Goal: Find contact information: Find contact information

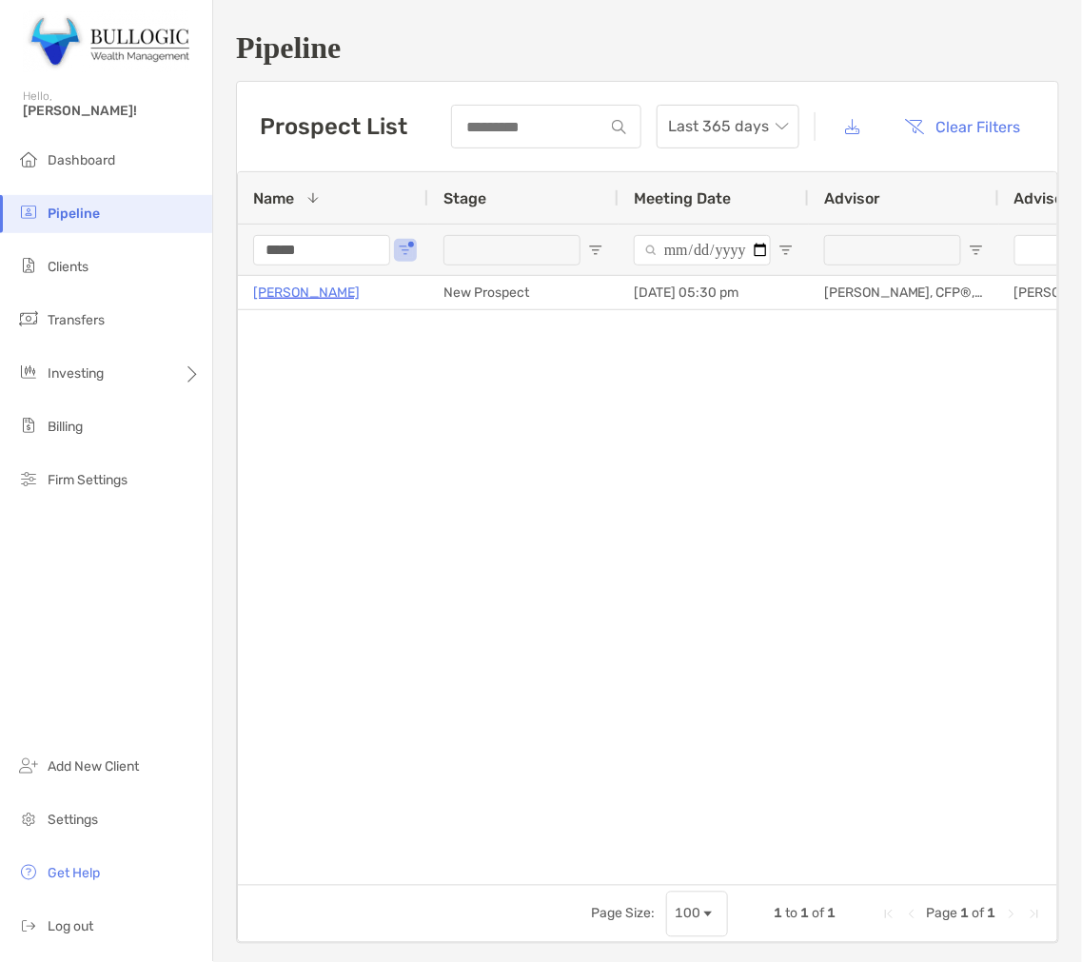
click at [297, 250] on input "*****" at bounding box center [321, 250] width 137 height 30
click at [345, 259] on input "*****" at bounding box center [321, 250] width 137 height 30
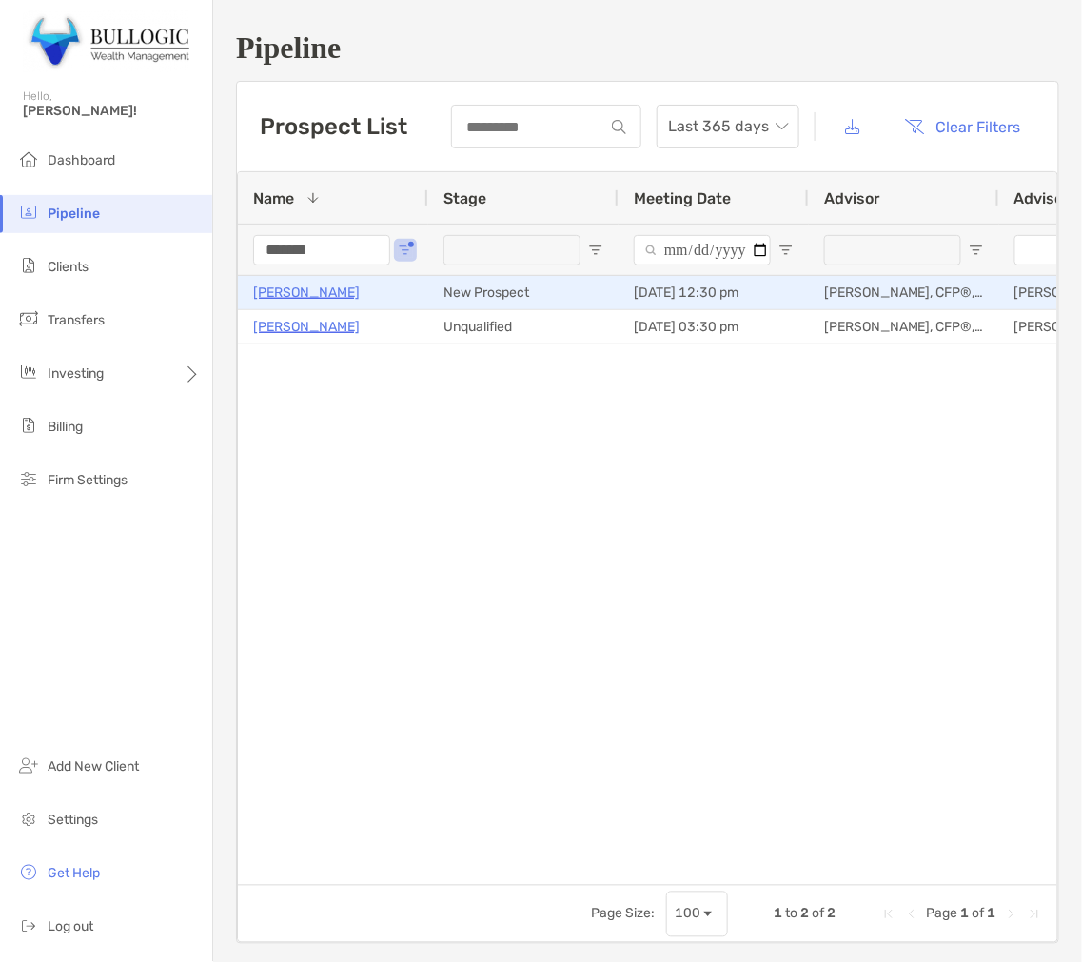
type input "*******"
click at [311, 288] on p "[PERSON_NAME]" at bounding box center [306, 293] width 107 height 24
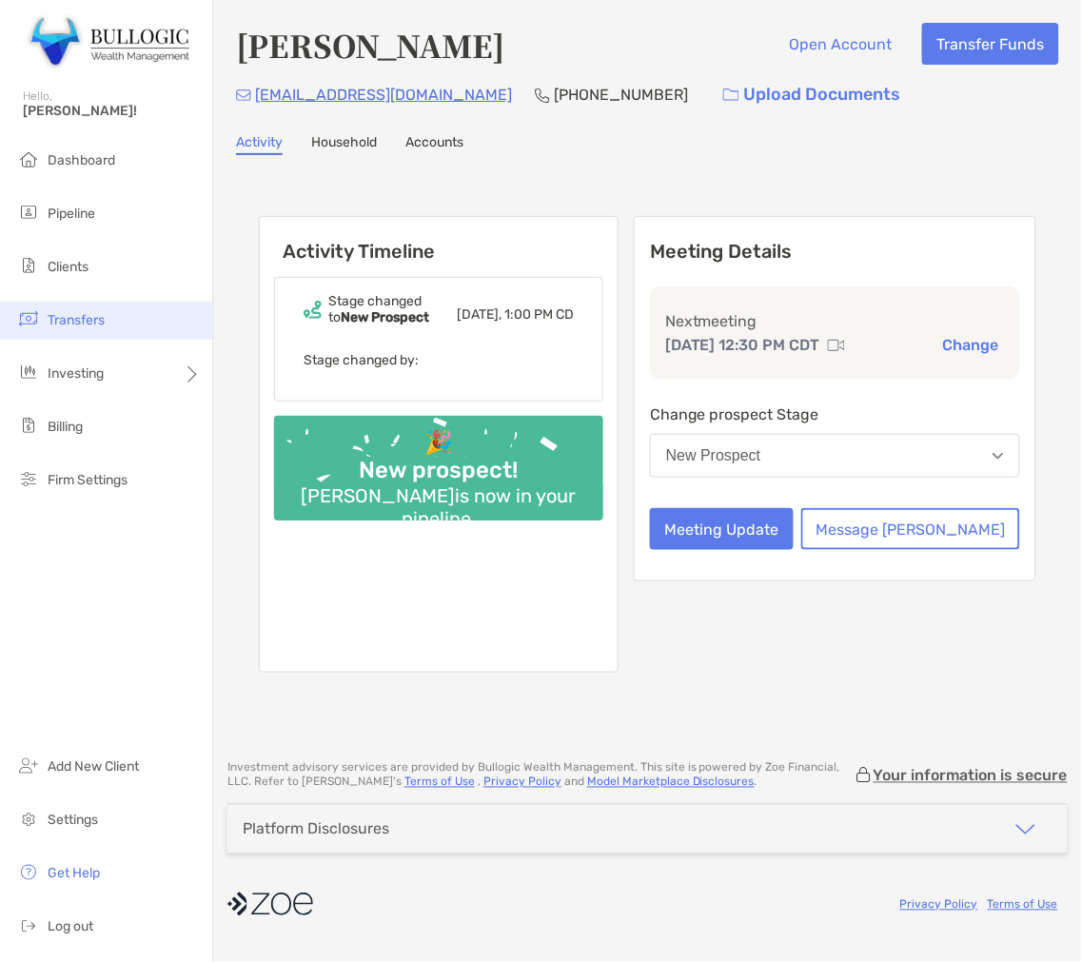
drag, startPoint x: 318, startPoint y: 276, endPoint x: 176, endPoint y: 311, distance: 146.1
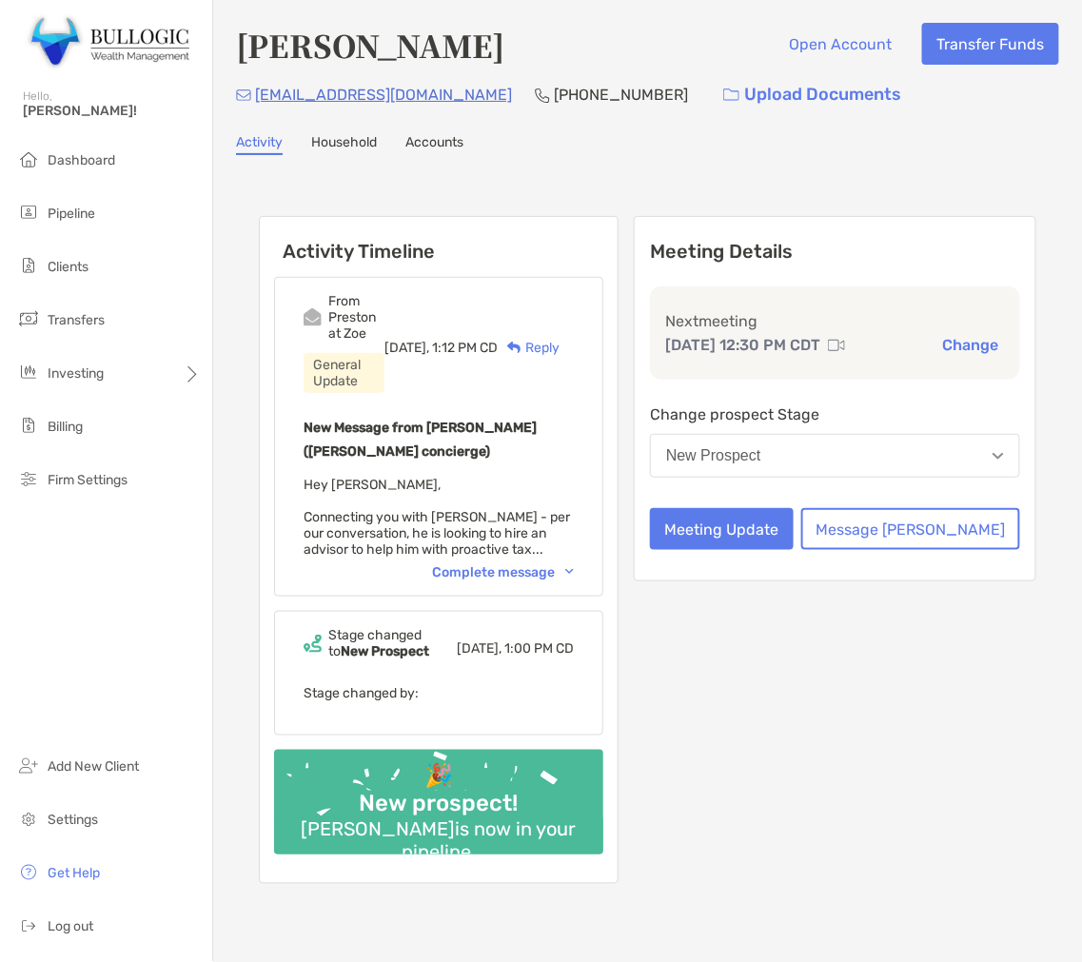
click at [529, 564] on div "Complete message" at bounding box center [503, 572] width 142 height 16
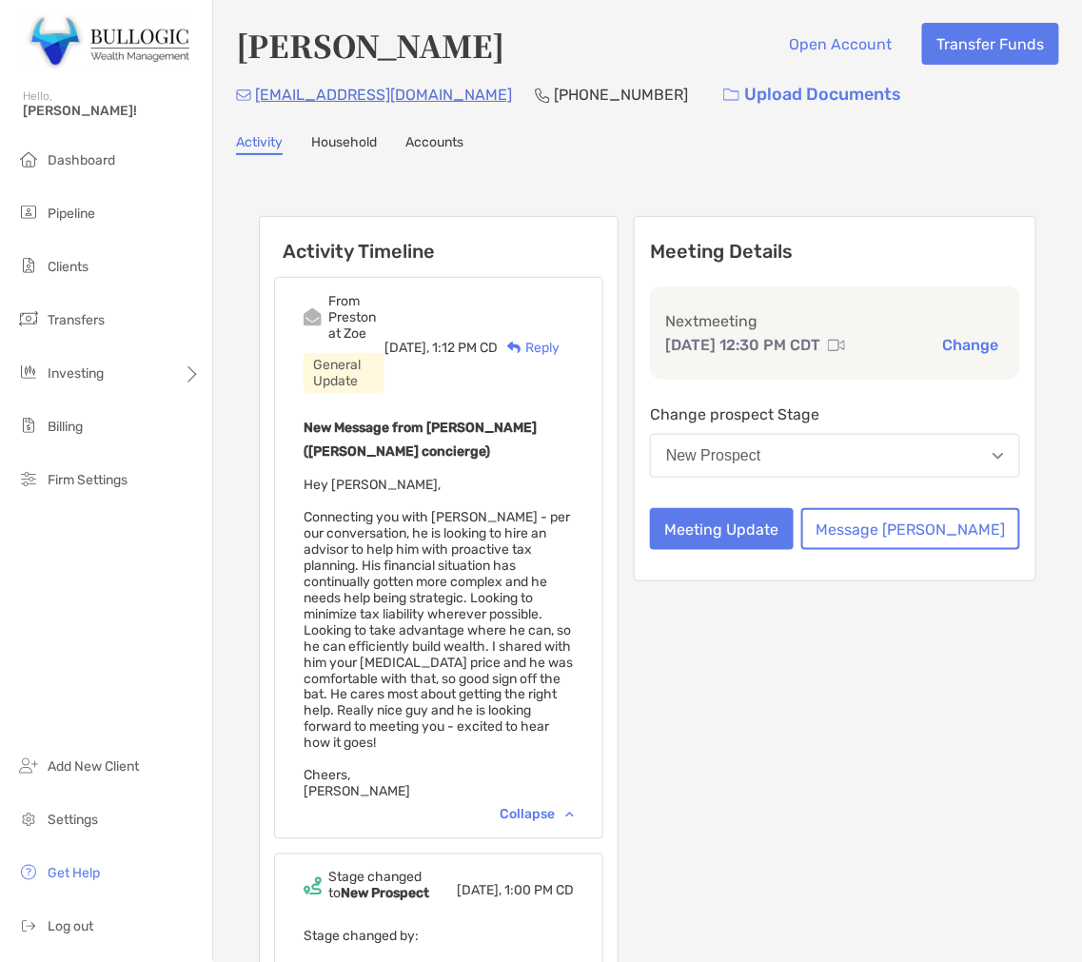
click at [538, 482] on span "Hey Adam, Connecting you with Patrick - per our conversation, he is looking to …" at bounding box center [437, 638] width 269 height 323
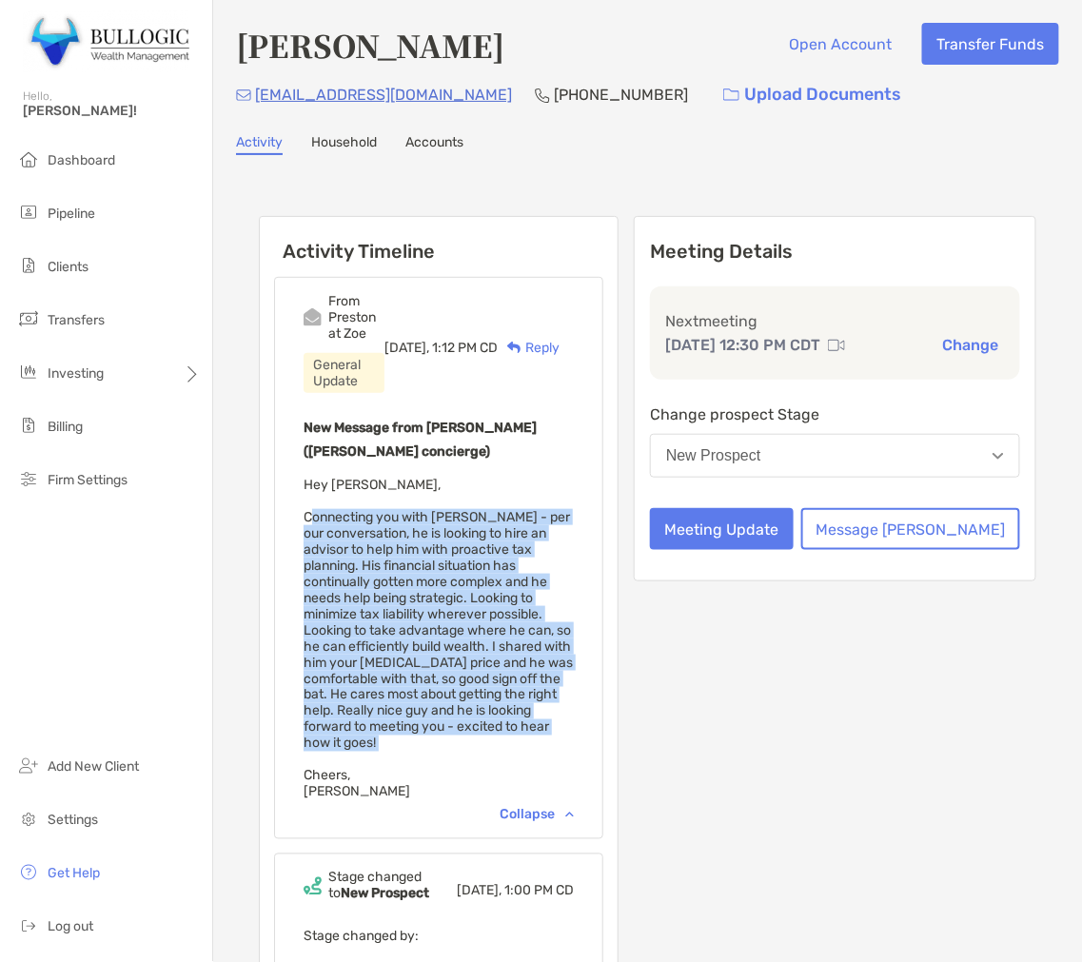
click at [538, 482] on span "Hey Adam, Connecting you with Patrick - per our conversation, he is looking to …" at bounding box center [437, 638] width 269 height 323
copy span "Connecting you with Patrick - per our conversation, he is looking to hire an ad…"
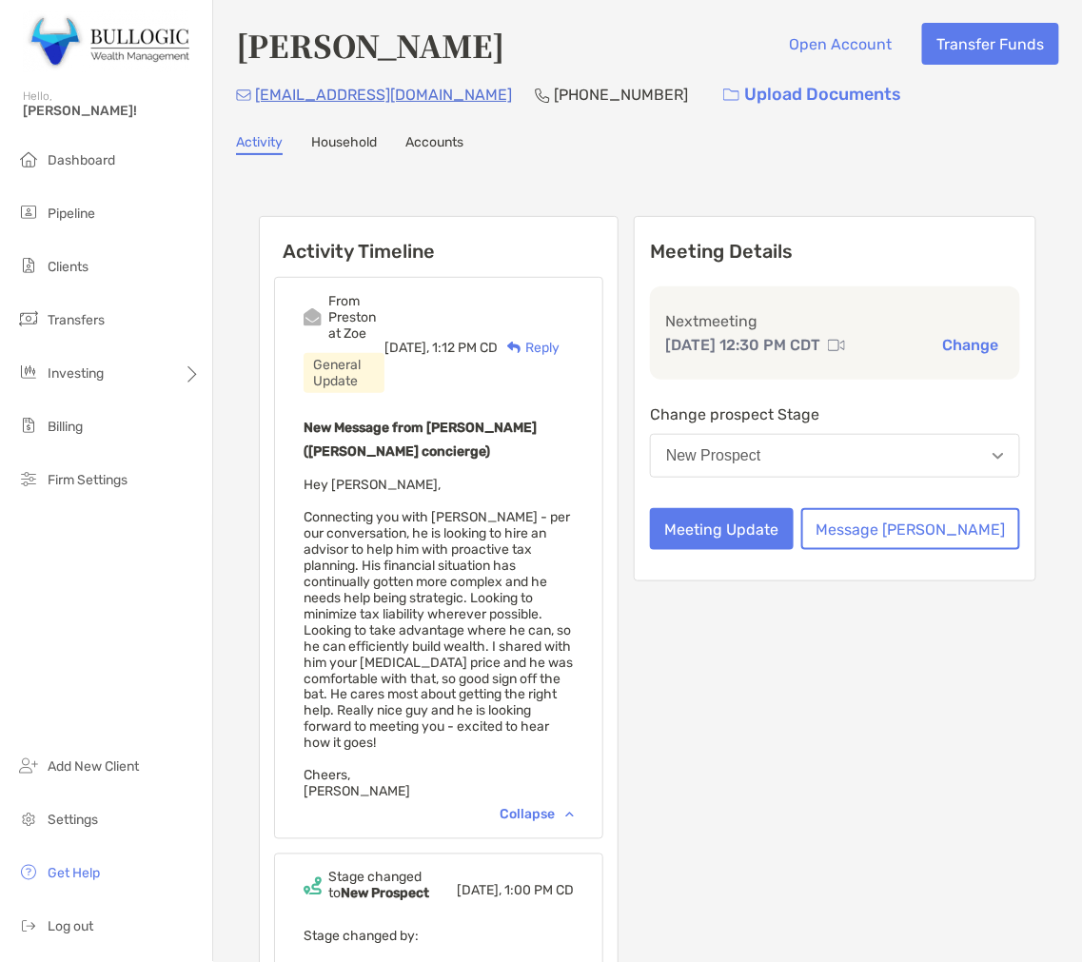
click at [269, 55] on h4 "[PERSON_NAME]" at bounding box center [370, 45] width 268 height 44
copy h4 "Patrick"
click at [409, 55] on h4 "[PERSON_NAME]" at bounding box center [370, 45] width 268 height 44
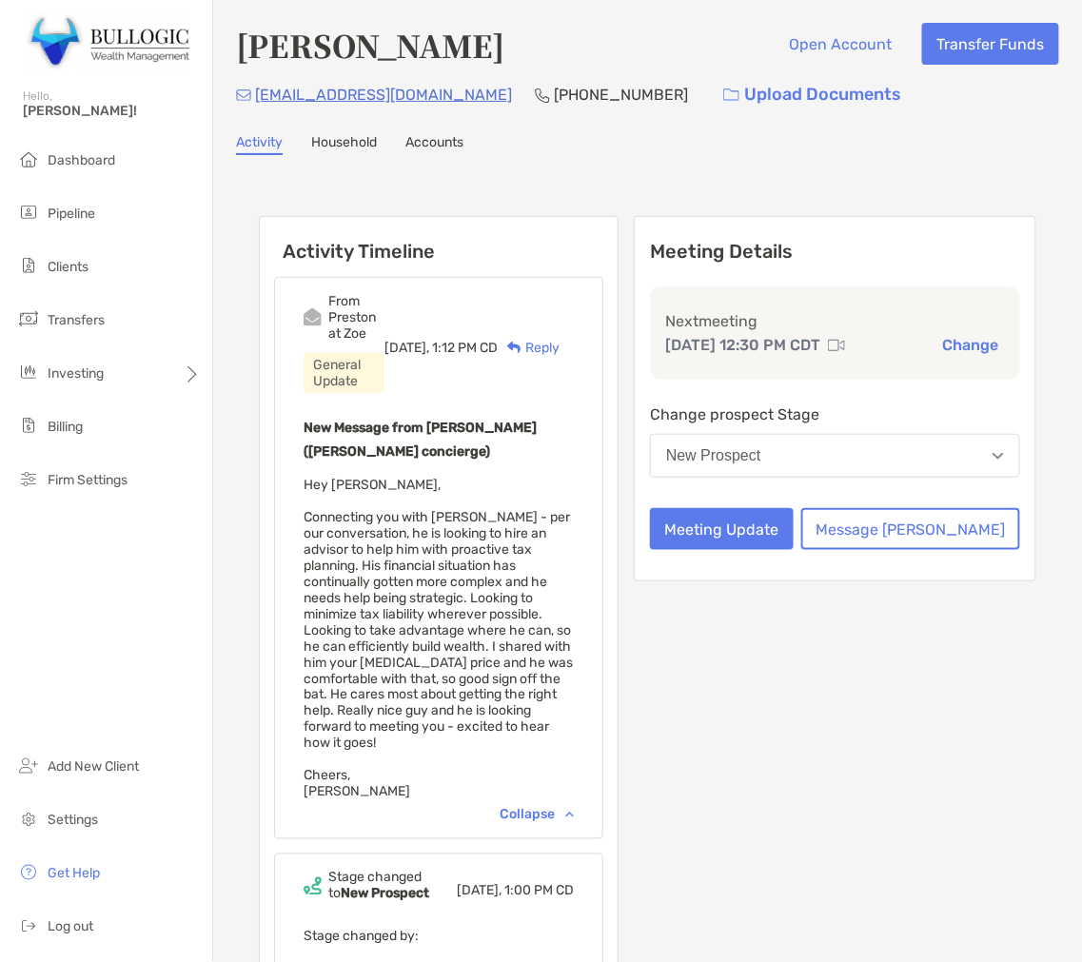
copy h4 "Slevin"
drag, startPoint x: 402, startPoint y: 100, endPoint x: 245, endPoint y: 115, distance: 157.7
click at [245, 115] on div "Patrick Slevin Open Account Transfer Funds pfslevin@gmail.com (410) 299-4362 Up…" at bounding box center [647, 598] width 869 height 1196
copy p "[EMAIL_ADDRESS][DOMAIN_NAME]"
drag, startPoint x: 561, startPoint y: 96, endPoint x: 432, endPoint y: 107, distance: 129.8
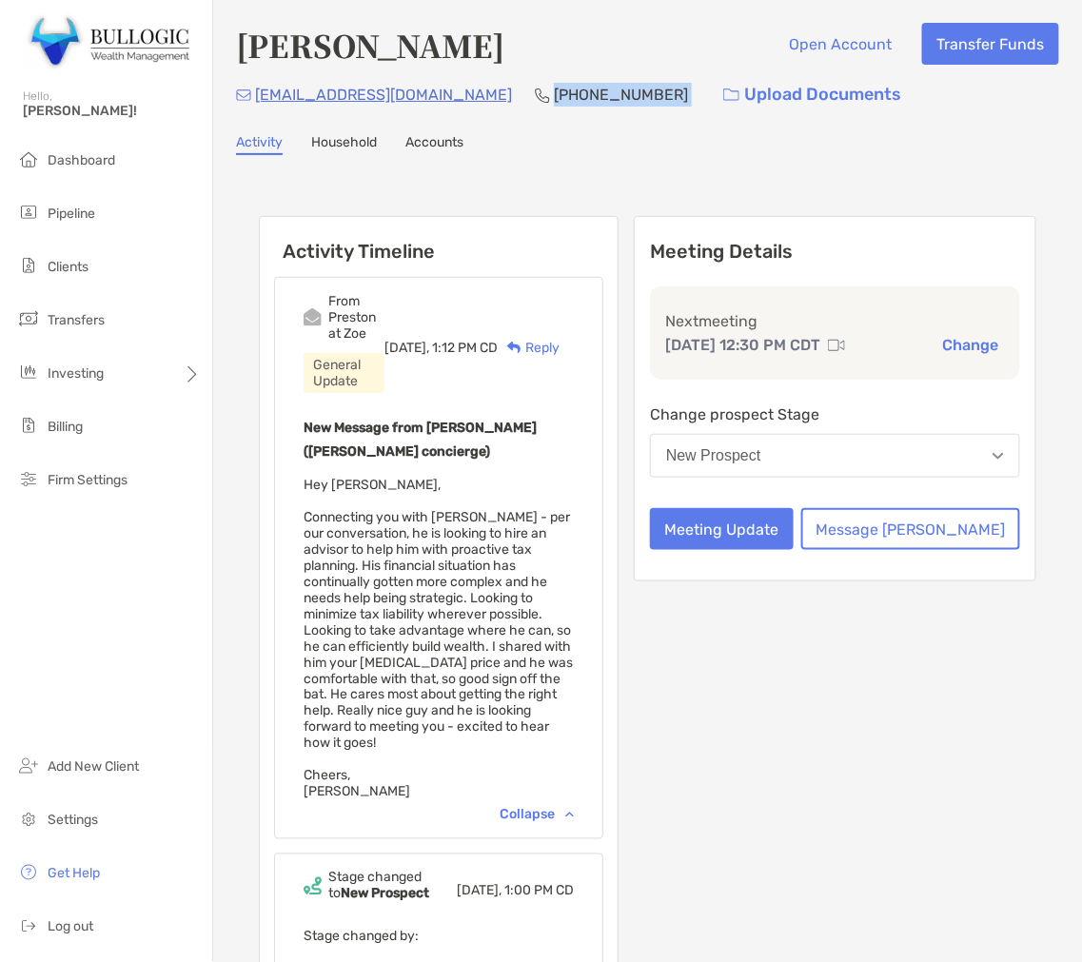
click at [432, 107] on div "pfslevin@gmail.com (410) 299-4362 Upload Documents" at bounding box center [647, 94] width 823 height 41
click at [535, 108] on div "[PHONE_NUMBER]" at bounding box center [611, 94] width 153 height 41
drag, startPoint x: 548, startPoint y: 88, endPoint x: 439, endPoint y: 86, distance: 109.4
click at [439, 86] on div "pfslevin@gmail.com (410) 299-4362 Upload Documents" at bounding box center [647, 94] width 823 height 41
copy p "[PHONE_NUMBER]"
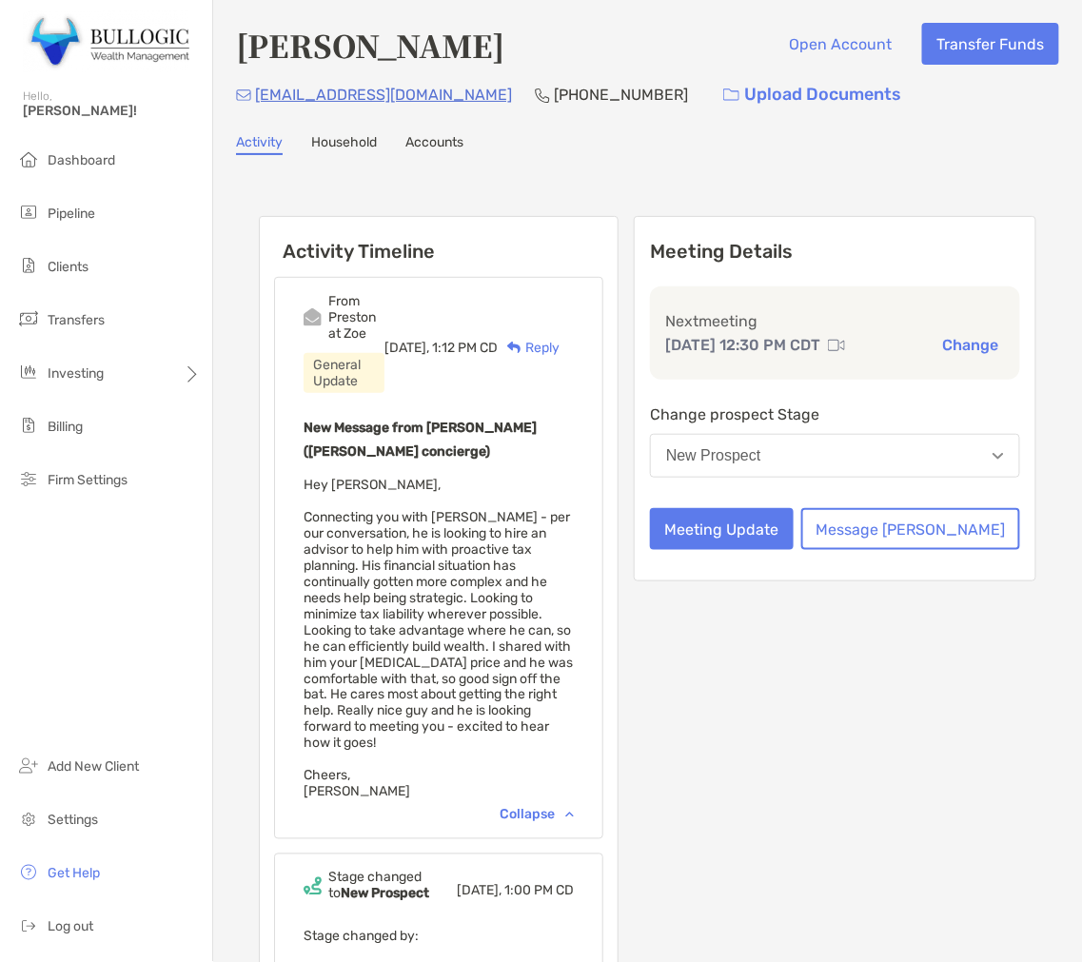
click at [368, 504] on span "Hey Adam, Connecting you with Patrick - per our conversation, he is looking to …" at bounding box center [437, 638] width 269 height 323
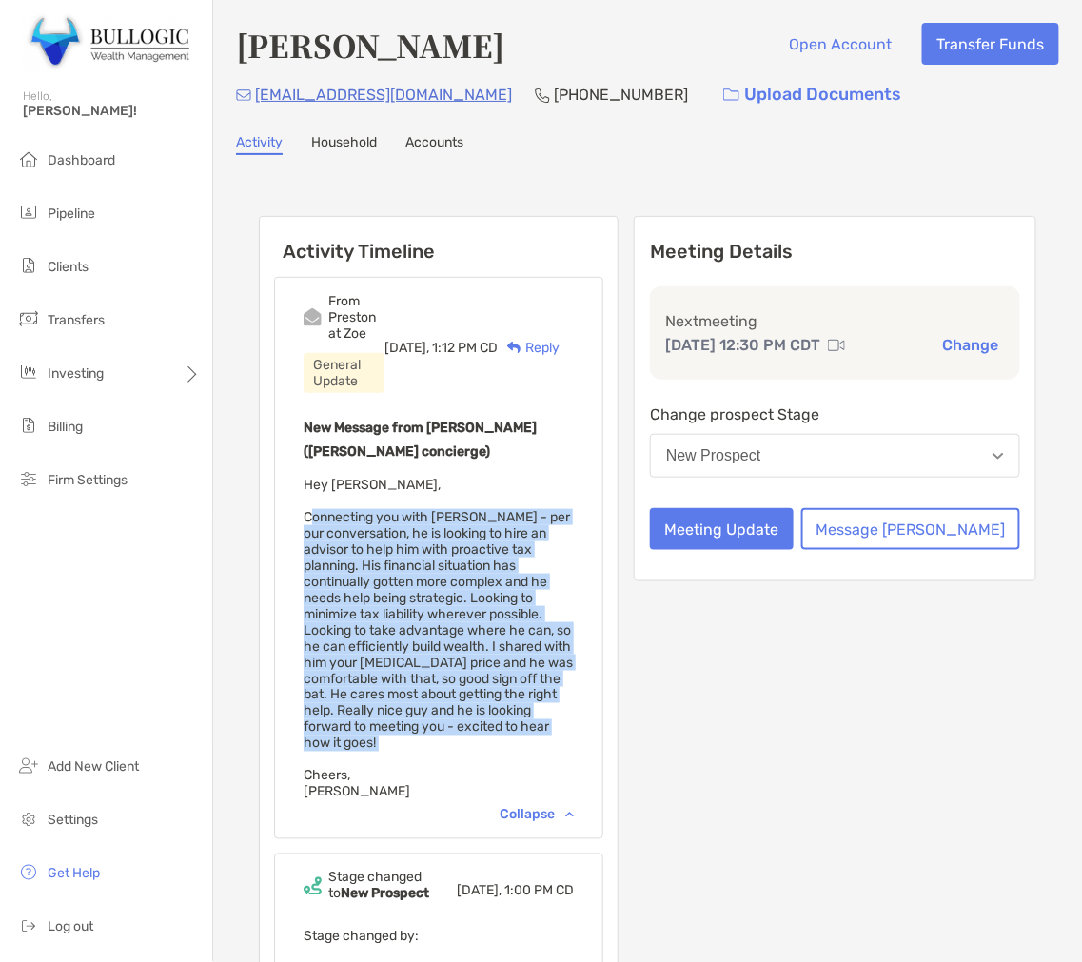
click at [368, 504] on span "Hey Adam, Connecting you with Patrick - per our conversation, he is looking to …" at bounding box center [437, 638] width 269 height 323
copy span "Connecting you with Patrick - per our conversation, he is looking to hire an ad…"
click at [343, 506] on span "Hey Adam, Connecting you with Patrick - per our conversation, he is looking to …" at bounding box center [437, 638] width 269 height 323
